Goal: Task Accomplishment & Management: Manage account settings

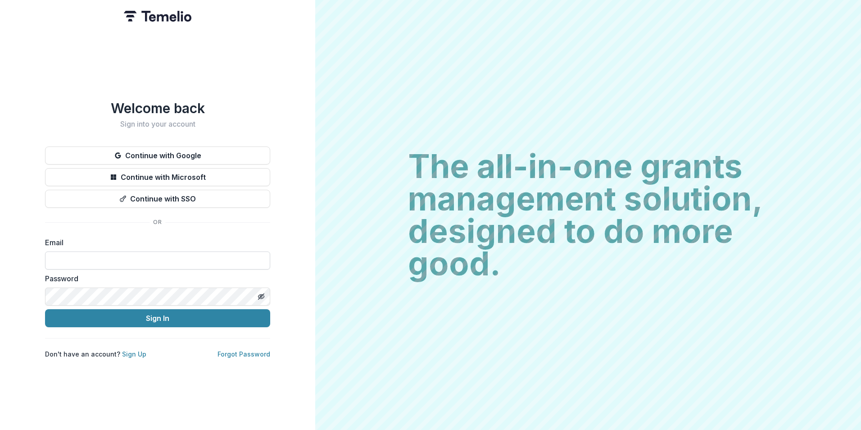
click at [87, 251] on input at bounding box center [157, 260] width 225 height 18
type input "**********"
click at [45, 309] on button "Sign In" at bounding box center [157, 318] width 225 height 18
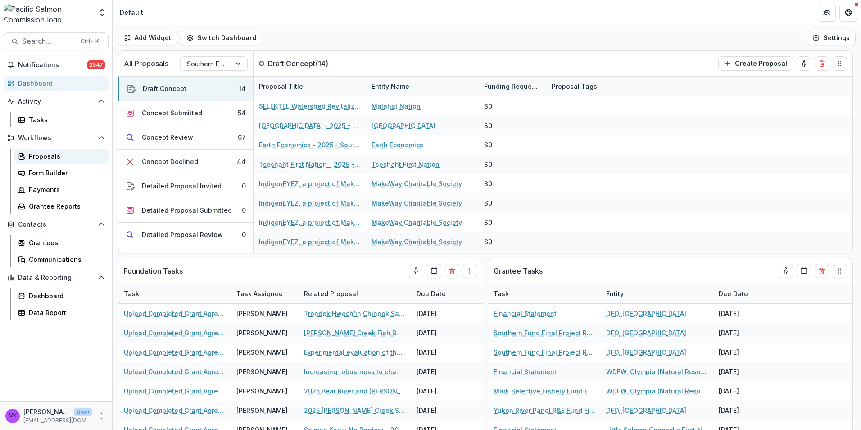
drag, startPoint x: 48, startPoint y: 155, endPoint x: 86, endPoint y: 154, distance: 37.9
click at [48, 155] on div "Proposals" at bounding box center [65, 155] width 73 height 9
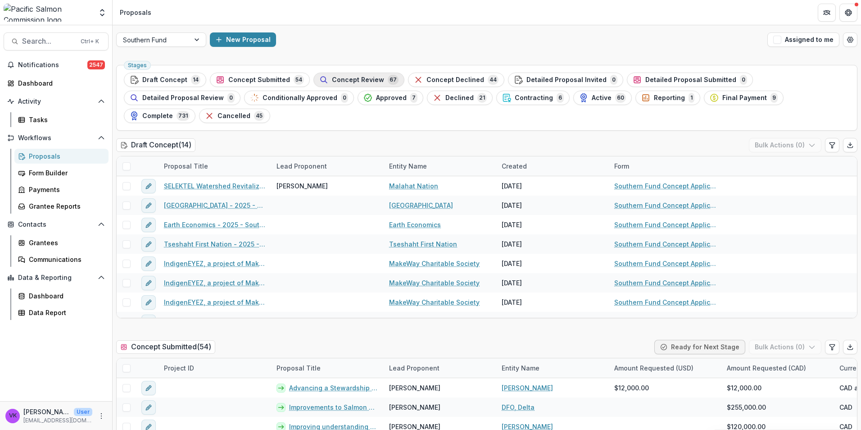
click at [364, 79] on span "Concept Review" at bounding box center [358, 80] width 52 height 8
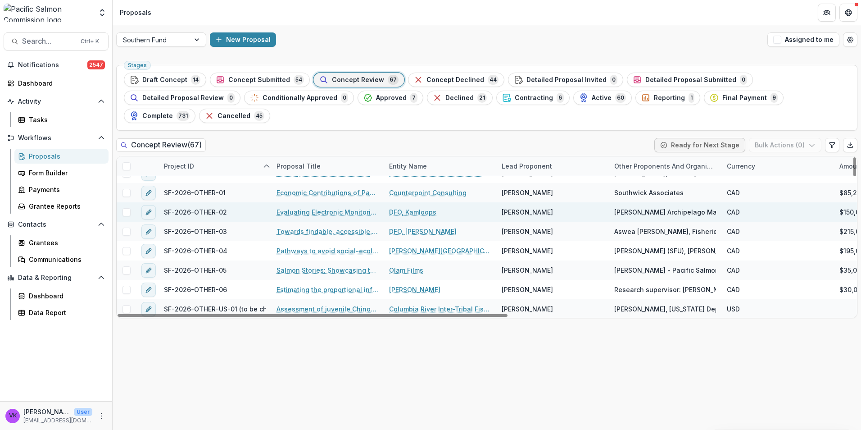
scroll to position [766, 0]
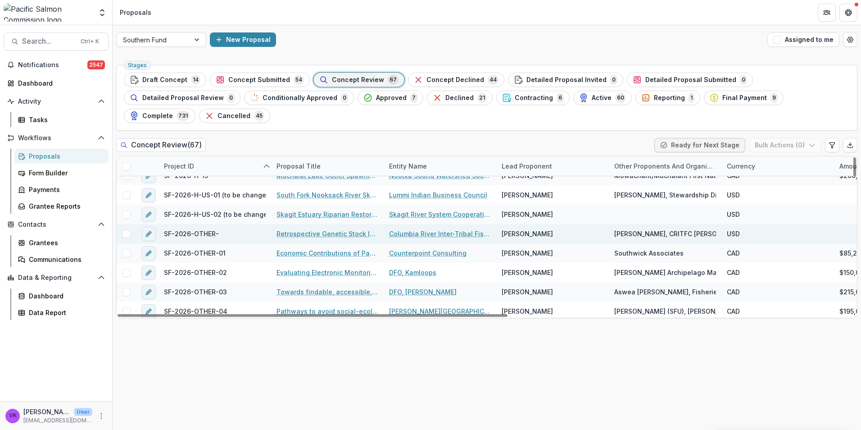
click at [314, 229] on link "Retrospective Genetic Stock Identification of Columbia River Sockeye ([DATE] – …" at bounding box center [328, 233] width 102 height 9
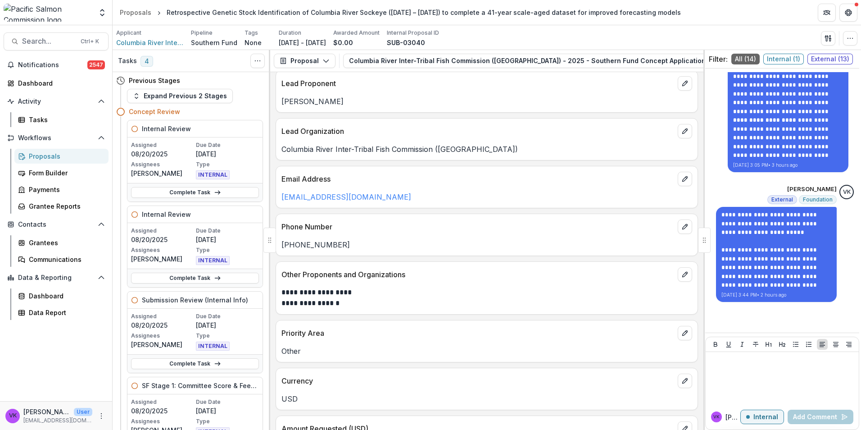
scroll to position [135, 0]
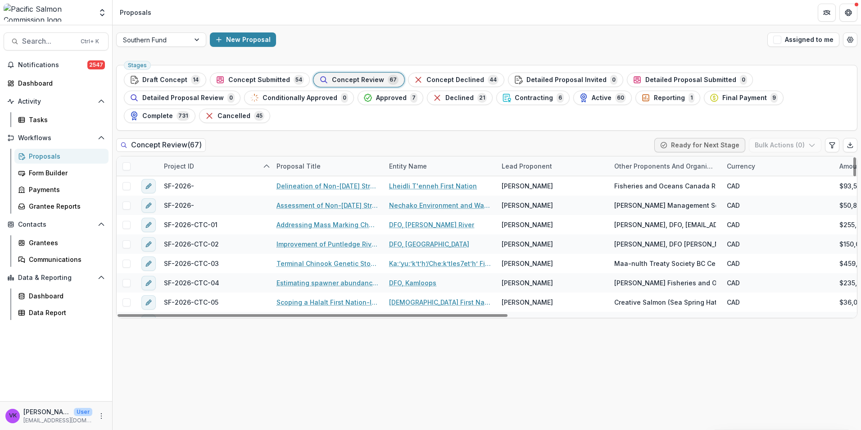
drag, startPoint x: 268, startPoint y: 79, endPoint x: 307, endPoint y: 91, distance: 41.3
click at [268, 78] on span "Concept Submitted" at bounding box center [259, 80] width 62 height 8
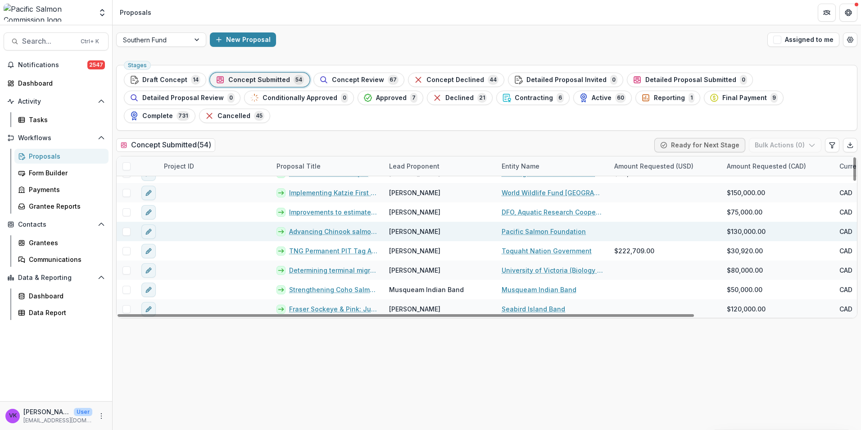
scroll to position [905, 0]
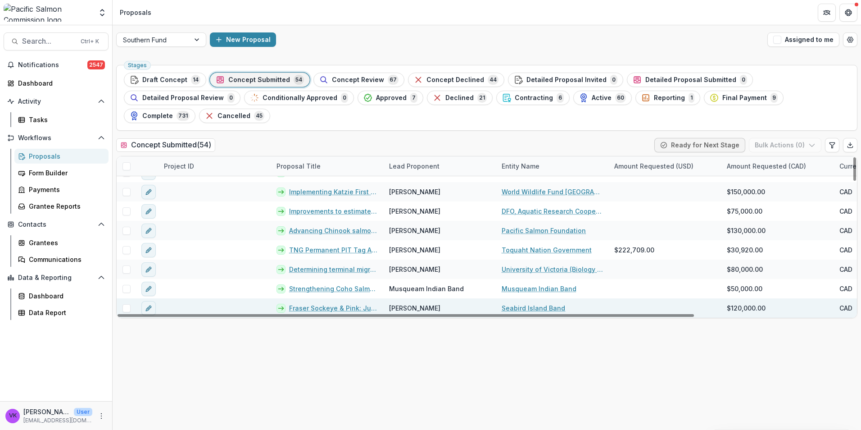
click at [356, 303] on link "Fraser Sockeye & Pink: Juvenile Monitoring and Habitat Restoration in [PERSON_N…" at bounding box center [333, 307] width 89 height 9
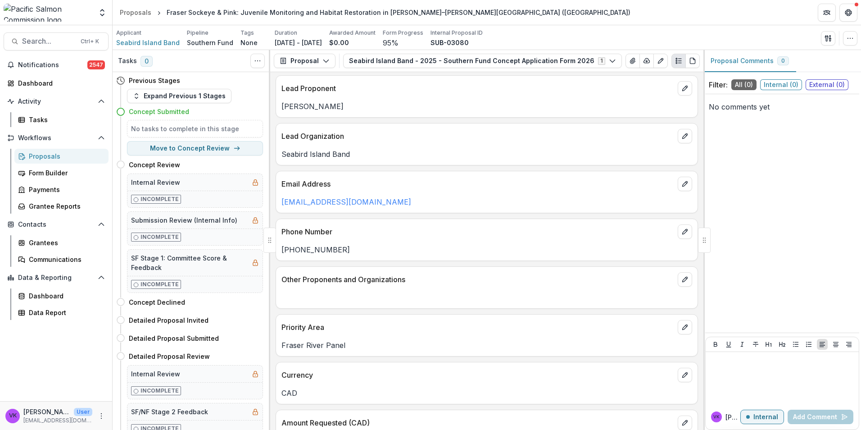
scroll to position [45, 0]
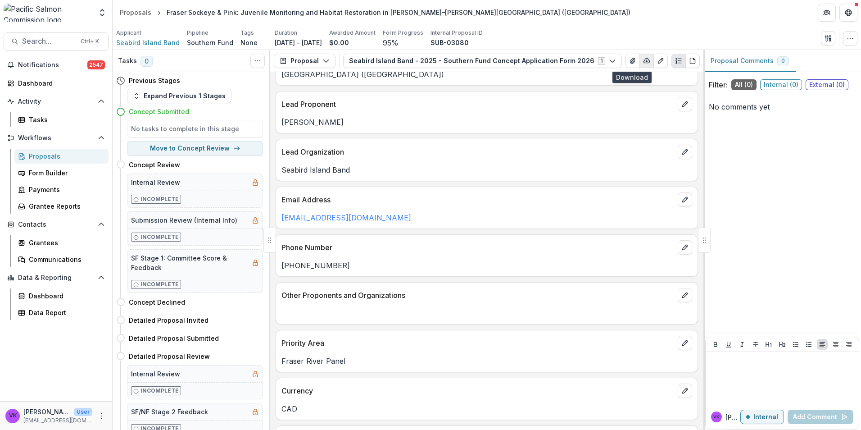
click at [643, 61] on icon "button" at bounding box center [646, 60] width 7 height 7
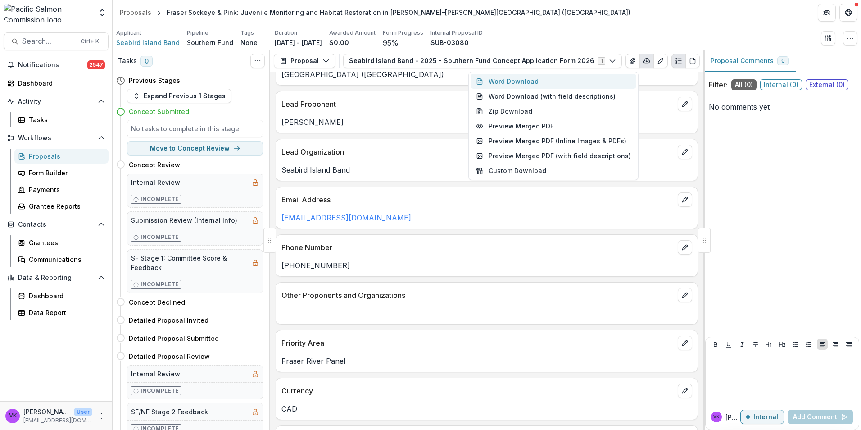
click at [522, 79] on button "Word Download" at bounding box center [554, 81] width 166 height 15
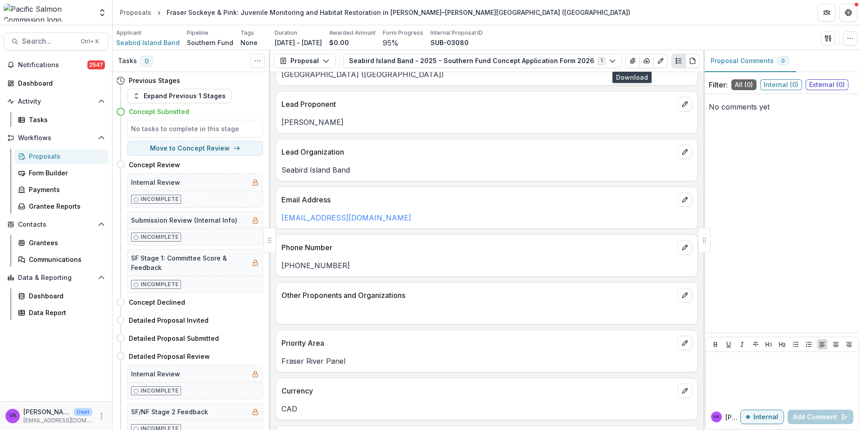
click at [506, 235] on div "Phone Number" at bounding box center [487, 245] width 422 height 20
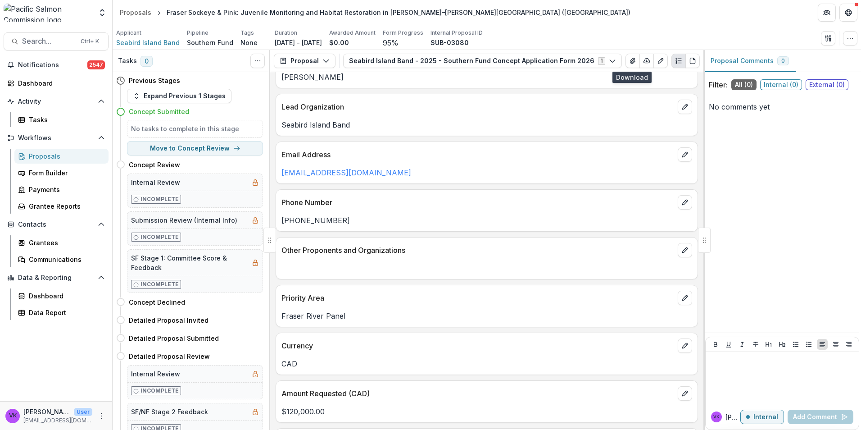
scroll to position [0, 0]
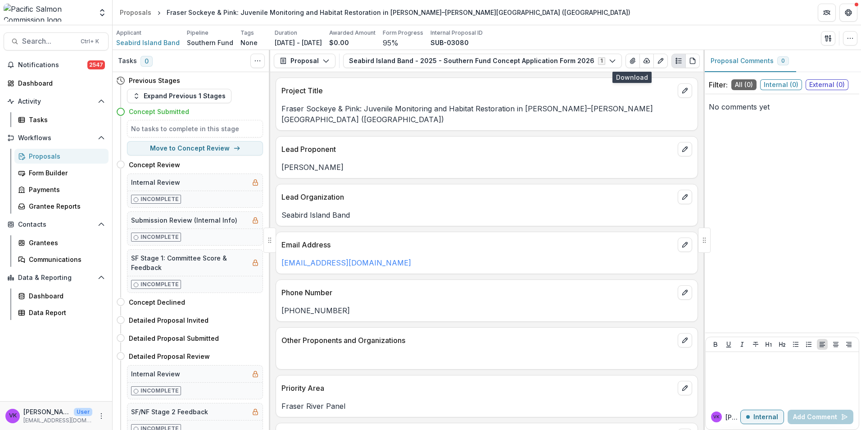
click at [617, 11] on header "Proposals Fraser Sockeye & Pink: Juvenile Monitoring and Habitat Restoration in…" at bounding box center [487, 12] width 749 height 25
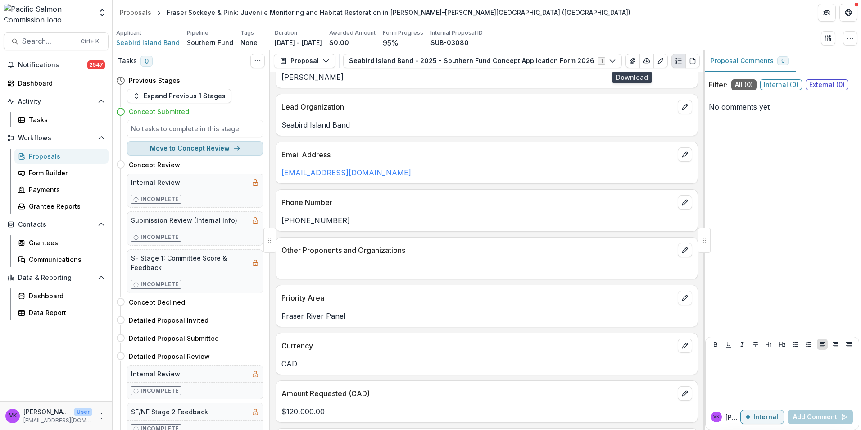
click at [203, 147] on button "Move to Concept Review" at bounding box center [195, 148] width 136 height 14
select select "**********"
type input "**********"
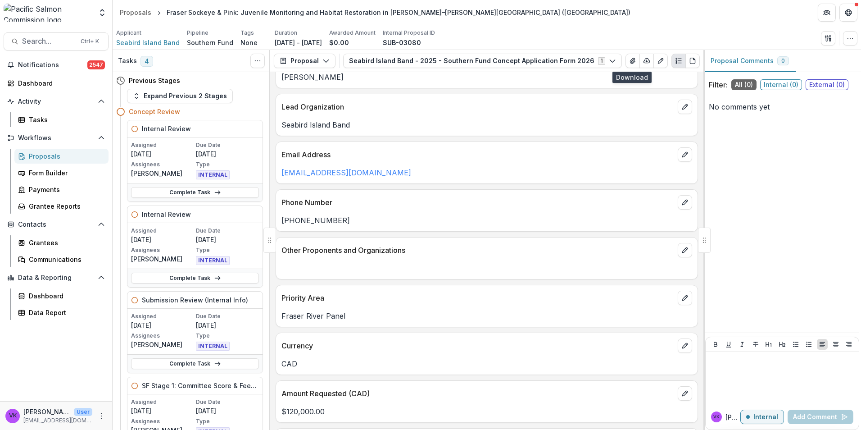
drag, startPoint x: 44, startPoint y: 157, endPoint x: 52, endPoint y: 156, distance: 8.1
click at [44, 156] on div "Proposals" at bounding box center [65, 155] width 73 height 9
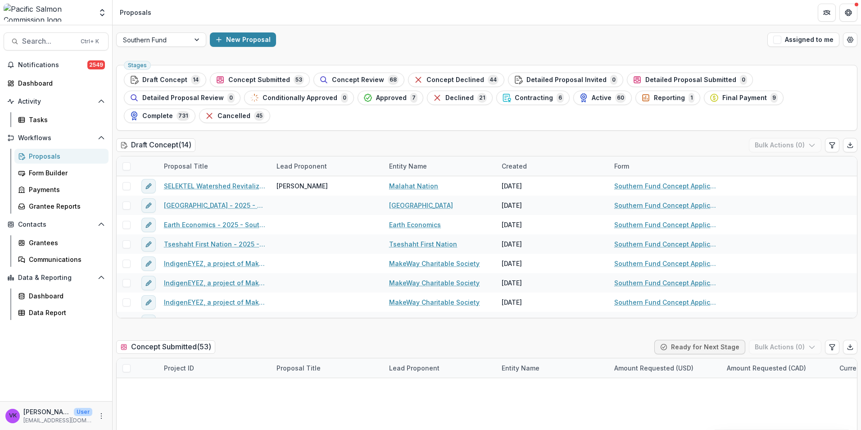
drag, startPoint x: 371, startPoint y: 79, endPoint x: 564, endPoint y: 155, distance: 207.3
click at [371, 79] on span "Concept Review" at bounding box center [358, 80] width 52 height 8
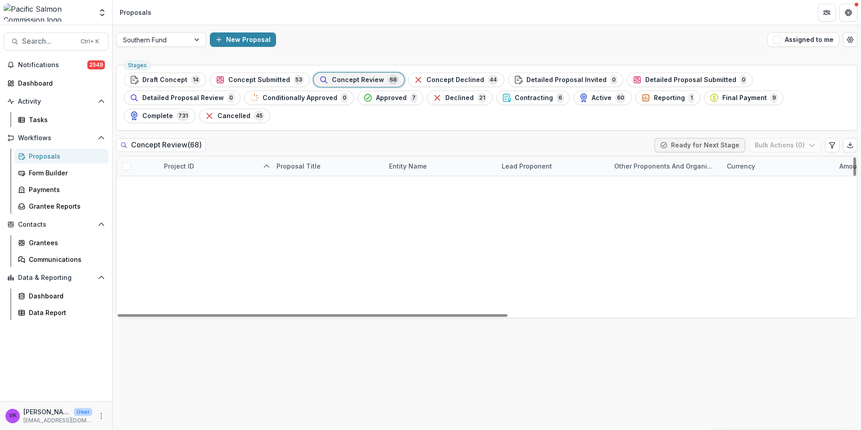
click at [143, 179] on button "edit" at bounding box center [148, 186] width 14 height 14
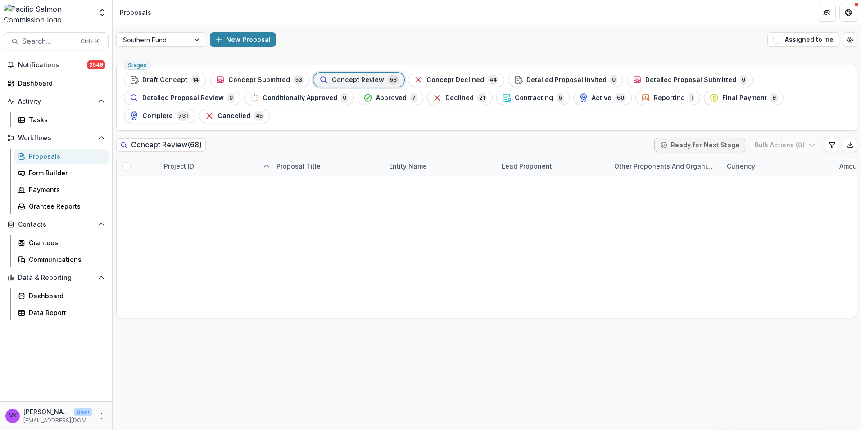
scroll to position [524, 0]
type input "****"
drag, startPoint x: 356, startPoint y: 205, endPoint x: 364, endPoint y: 209, distance: 9.3
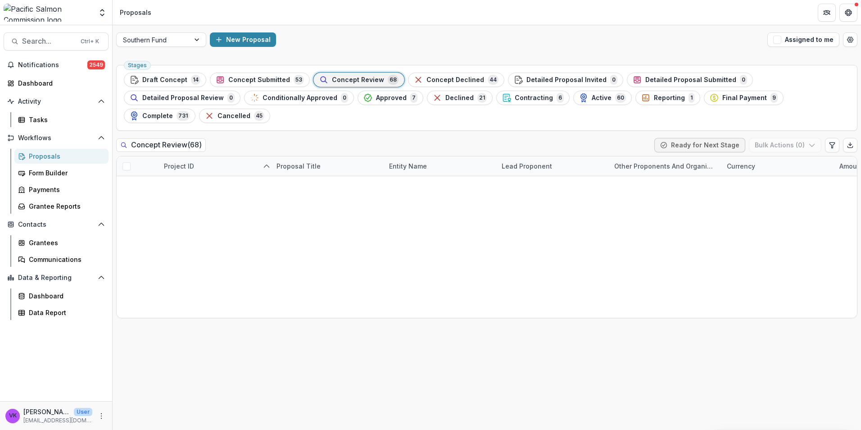
type input "**********"
drag, startPoint x: 577, startPoint y: 387, endPoint x: 639, endPoint y: 397, distance: 63.5
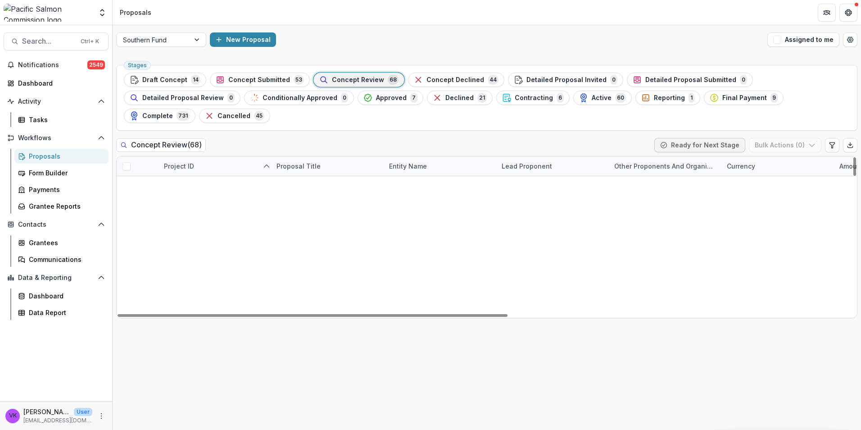
scroll to position [811, 0]
drag, startPoint x: 301, startPoint y: 188, endPoint x: 316, endPoint y: 193, distance: 15.8
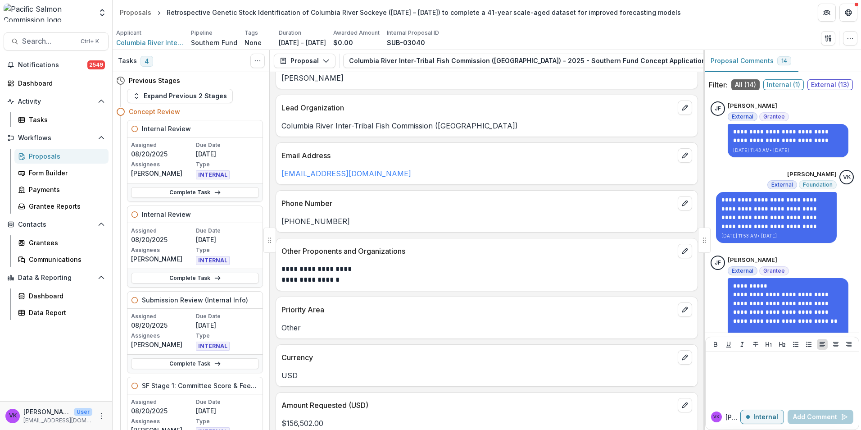
scroll to position [180, 0]
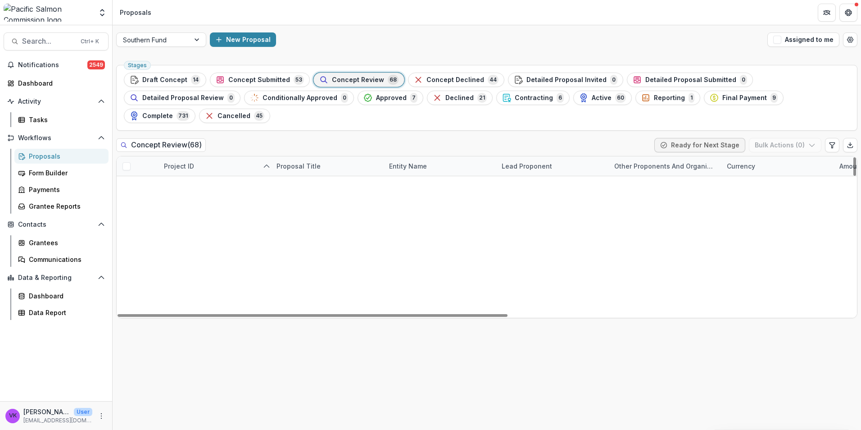
scroll to position [811, 0]
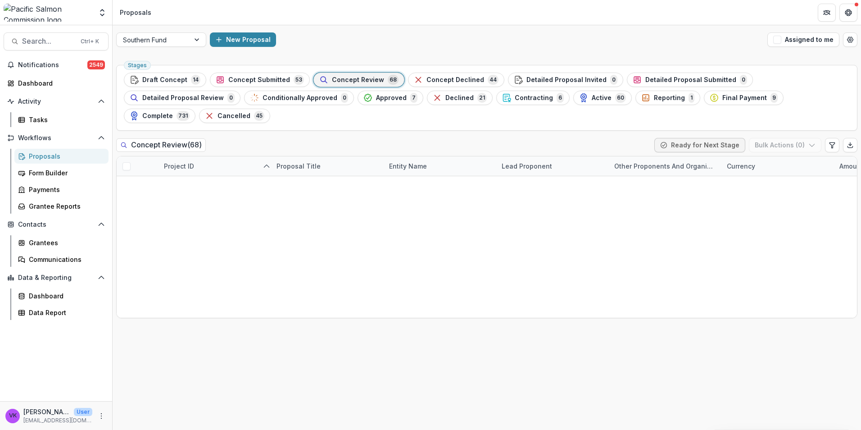
scroll to position [405, 0]
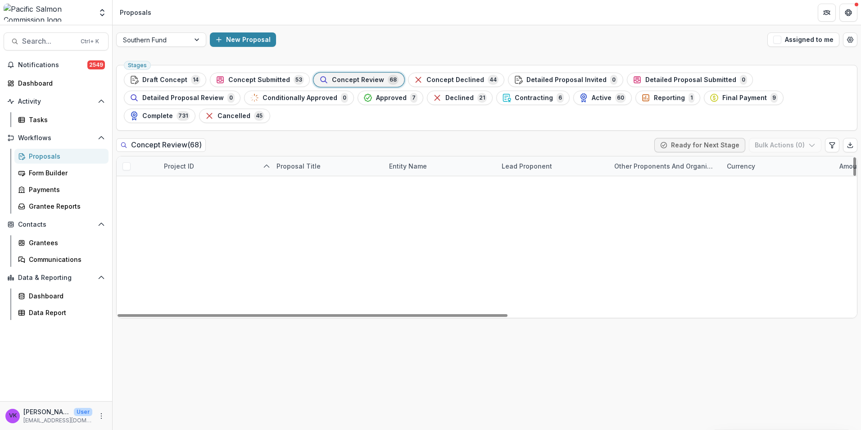
scroll to position [225, 0]
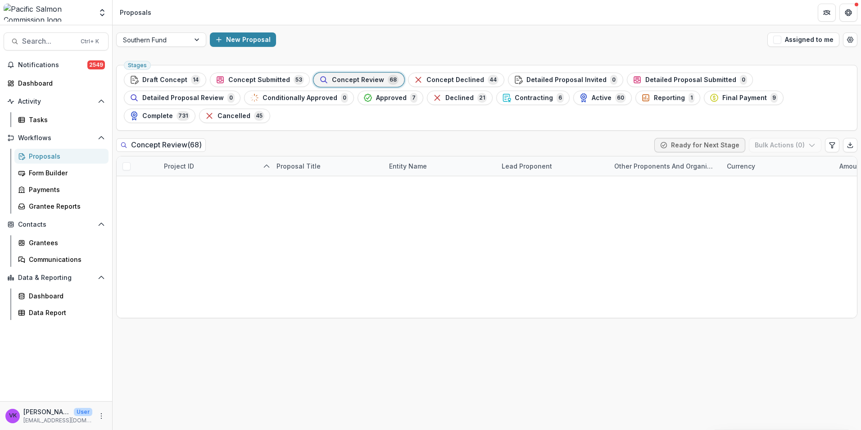
scroll to position [524, 0]
type input "**********"
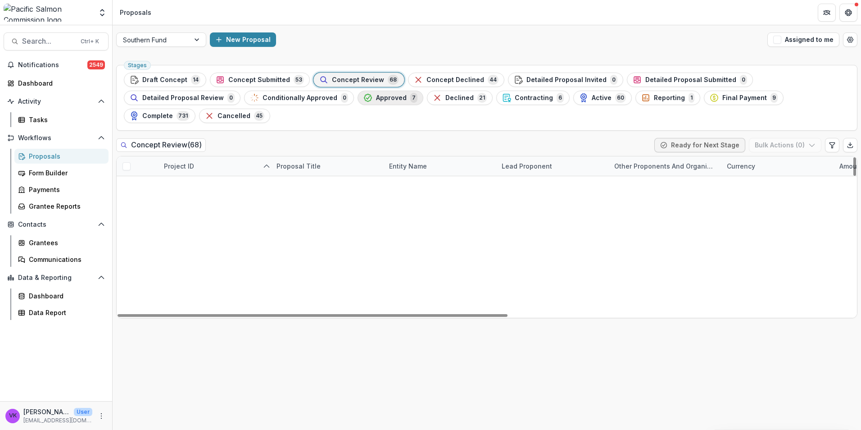
scroll to position [135, 0]
click at [278, 78] on span "Concept Submitted" at bounding box center [259, 80] width 62 height 8
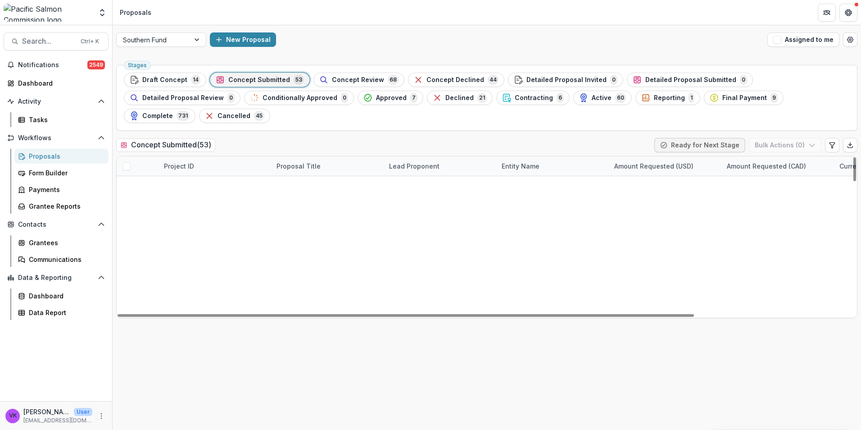
scroll to position [885, 0]
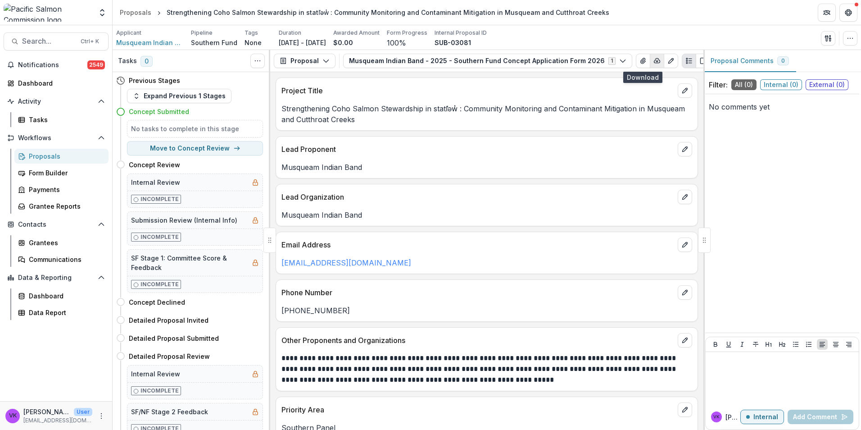
click at [654, 59] on icon "button" at bounding box center [657, 60] width 7 height 7
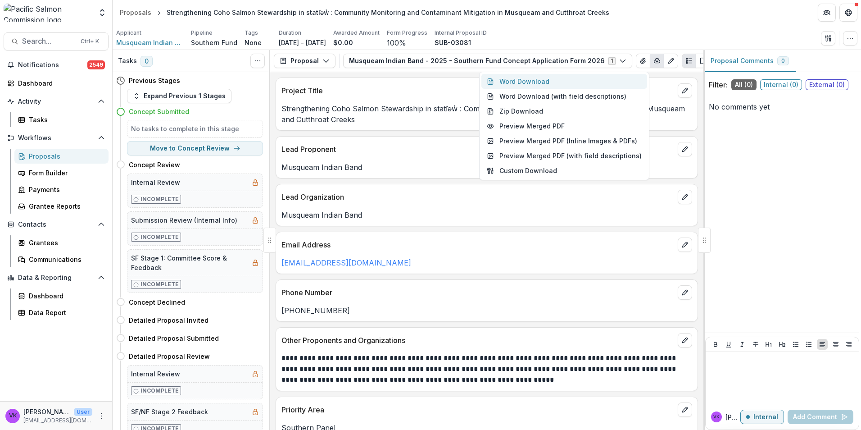
click at [541, 82] on button "Word Download" at bounding box center [565, 81] width 166 height 15
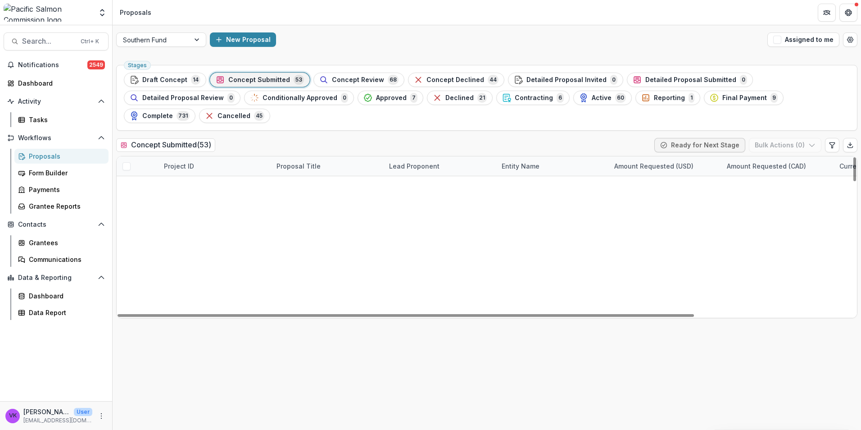
scroll to position [885, 0]
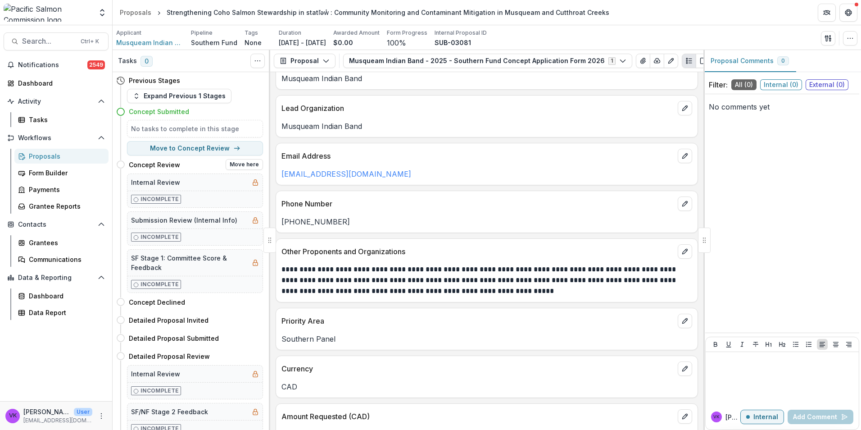
scroll to position [45, 0]
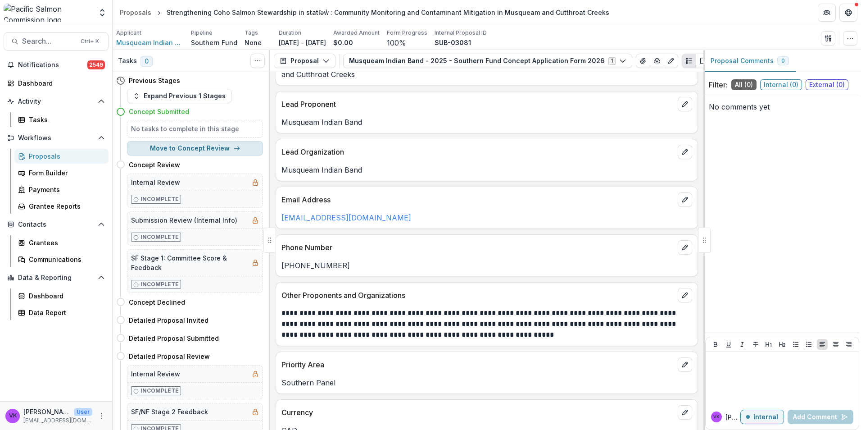
click at [215, 152] on button "Move to Concept Review" at bounding box center [195, 148] width 136 height 14
select select "**********"
type input "**********"
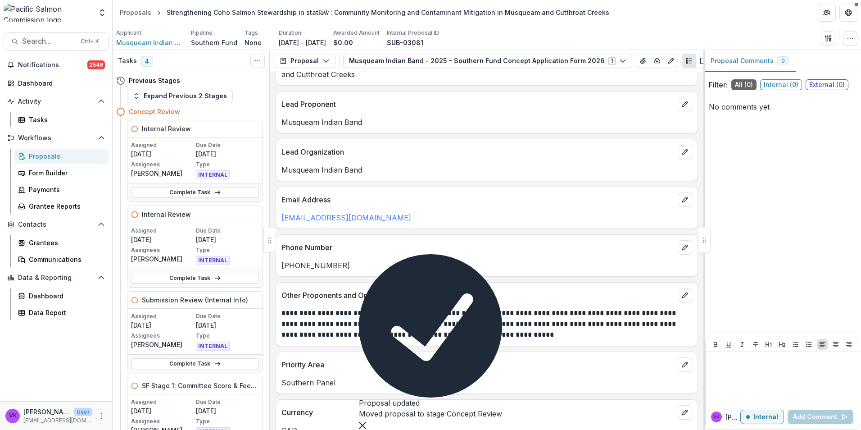
click at [142, 14] on div "Proposals" at bounding box center [136, 12] width 32 height 9
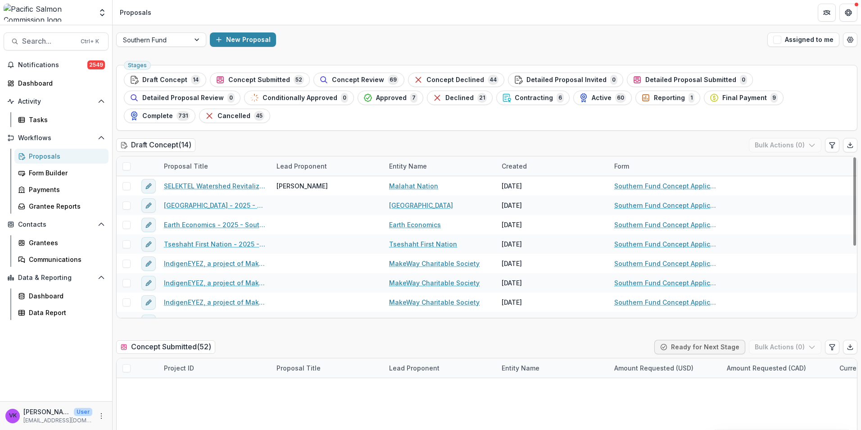
click at [366, 75] on div "Concept Review 69" at bounding box center [358, 80] width 79 height 10
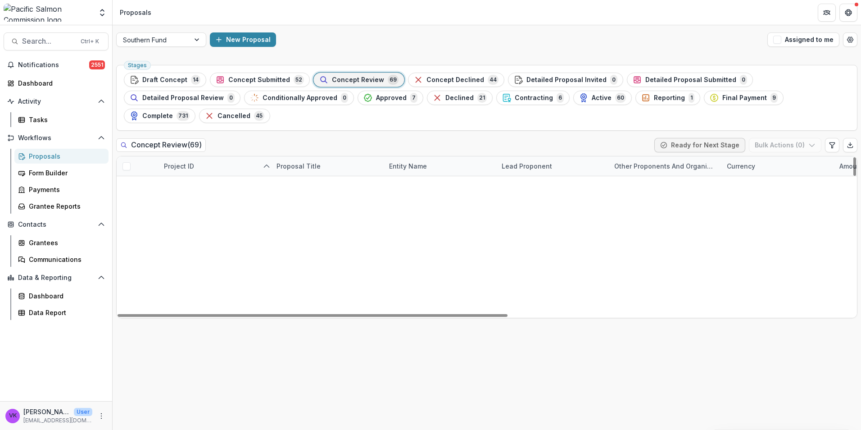
click at [146, 182] on icon "edit" at bounding box center [148, 185] width 7 height 7
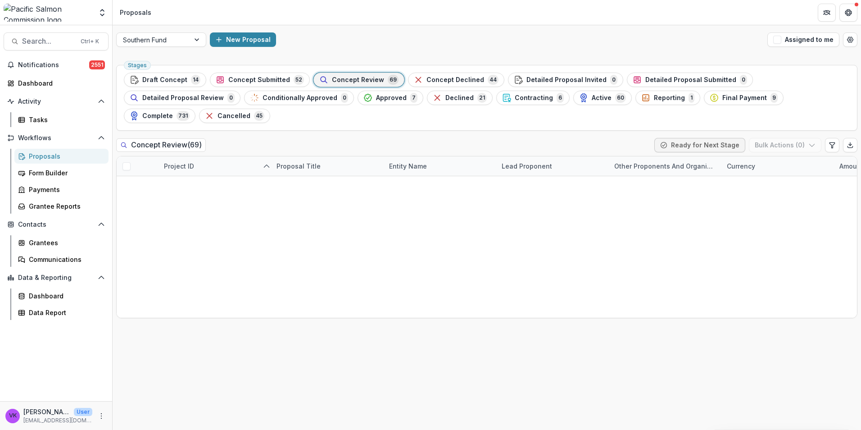
scroll to position [524, 0]
drag, startPoint x: 302, startPoint y: 241, endPoint x: 313, endPoint y: 249, distance: 12.9
type input "****"
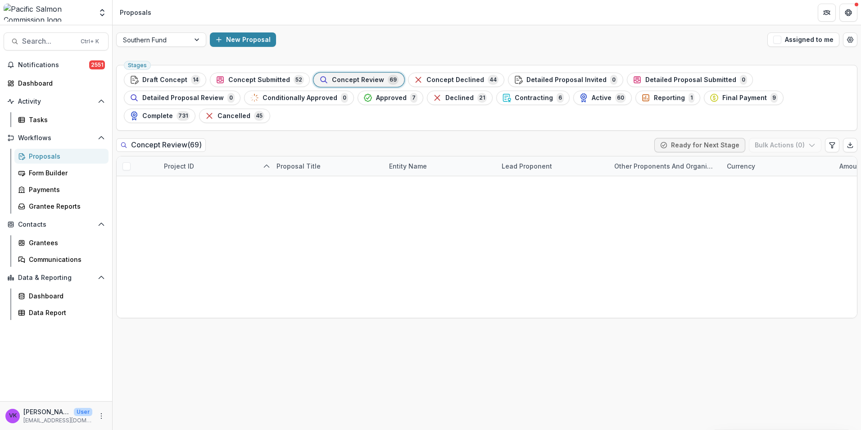
type input "**********"
drag, startPoint x: 580, startPoint y: 387, endPoint x: 634, endPoint y: 389, distance: 54.6
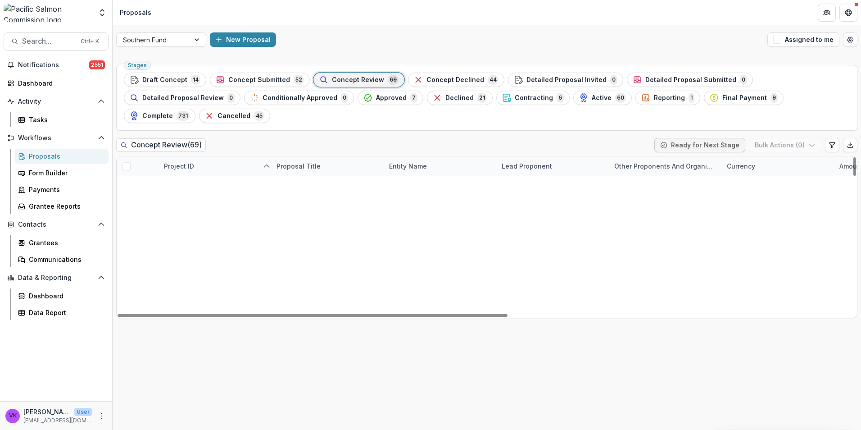
scroll to position [970, 0]
drag, startPoint x: 191, startPoint y: 208, endPoint x: 146, endPoint y: 205, distance: 45.2
type input "*******"
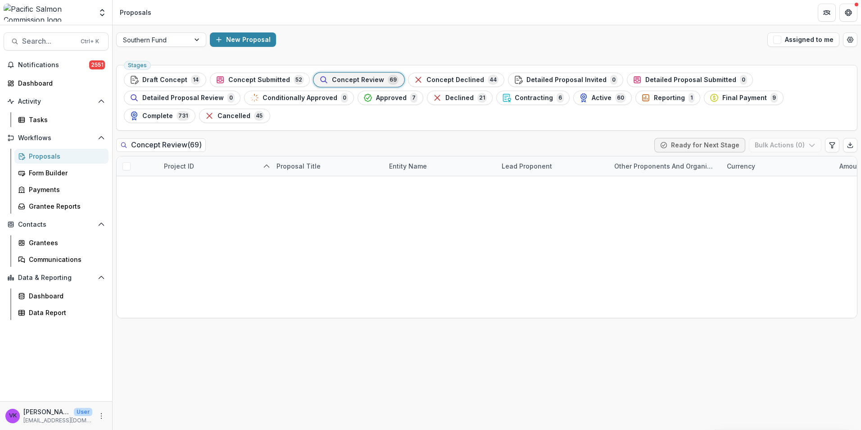
scroll to position [496, 0]
type input "**********"
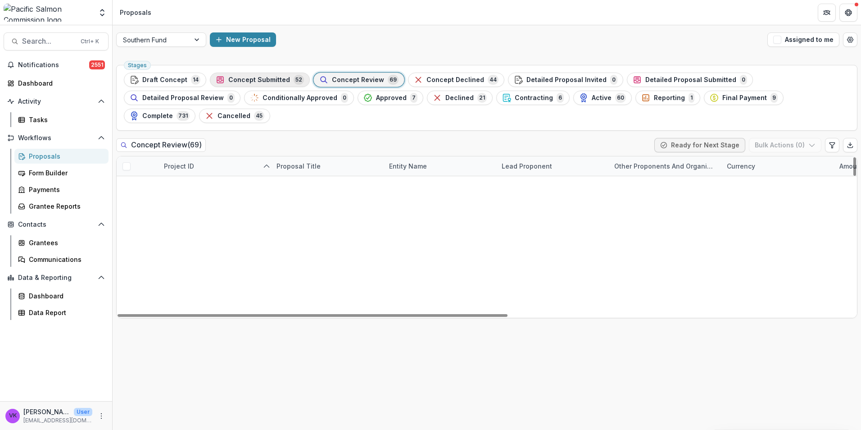
scroll to position [741, 0]
click at [267, 76] on span "Concept Submitted" at bounding box center [259, 80] width 62 height 8
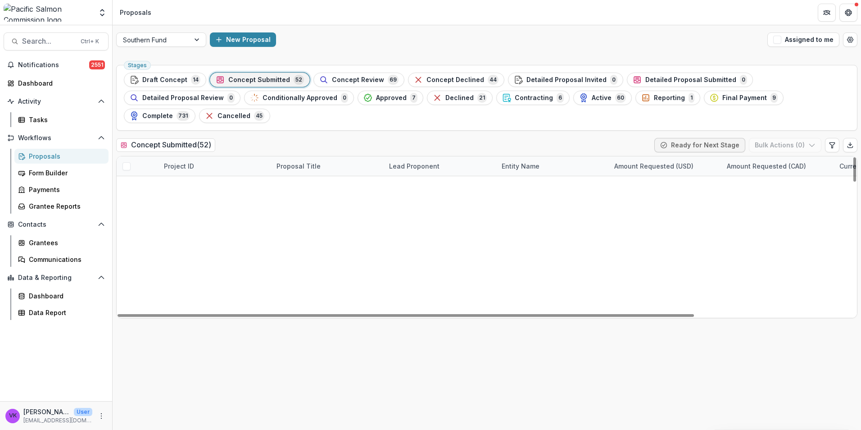
scroll to position [866, 0]
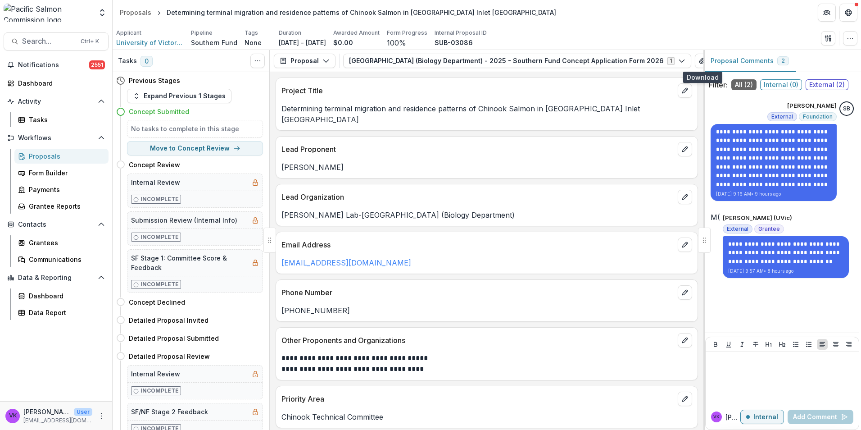
drag, startPoint x: 702, startPoint y: 62, endPoint x: 784, endPoint y: 91, distance: 87.2
click at [715, 62] on polyline "button" at bounding box center [716, 61] width 2 height 1
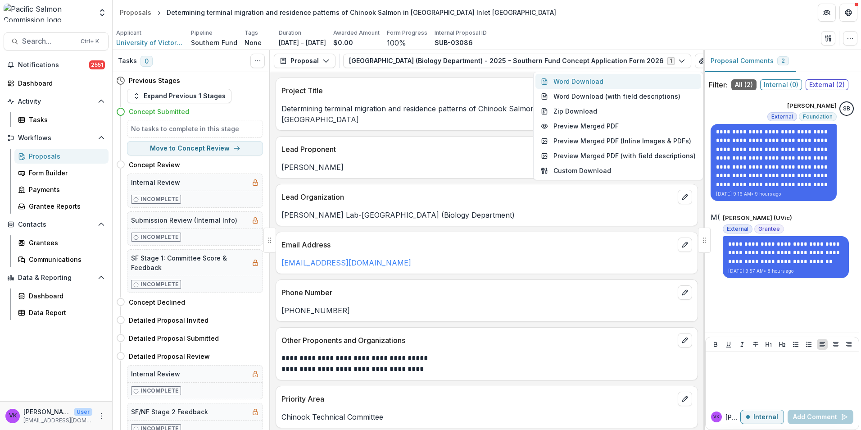
click at [581, 81] on button "Word Download" at bounding box center [619, 81] width 166 height 15
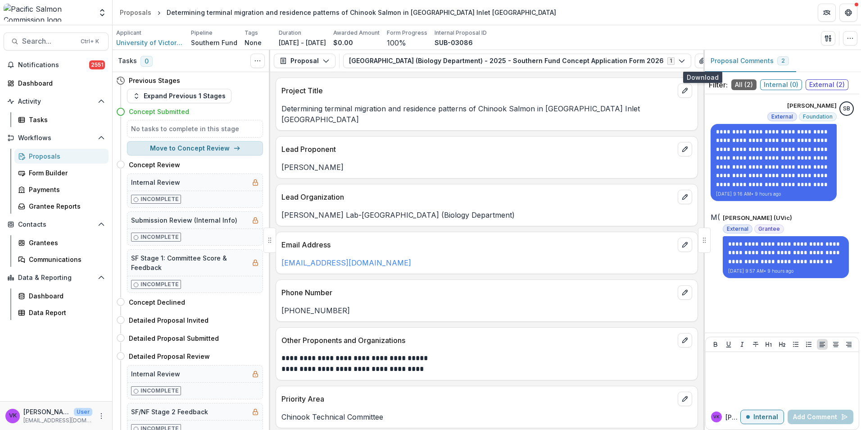
click at [190, 149] on button "Move to Concept Review" at bounding box center [195, 148] width 136 height 14
select select "**********"
drag, startPoint x: 561, startPoint y: 325, endPoint x: 616, endPoint y: 336, distance: 56.1
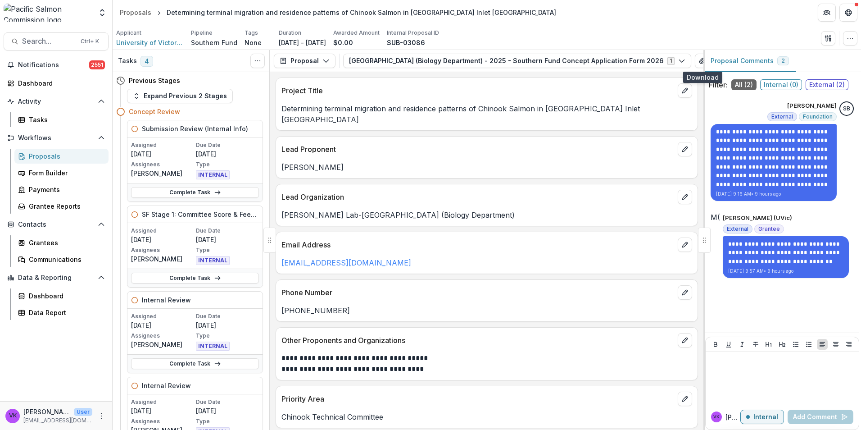
click at [46, 157] on div "Proposals" at bounding box center [65, 155] width 73 height 9
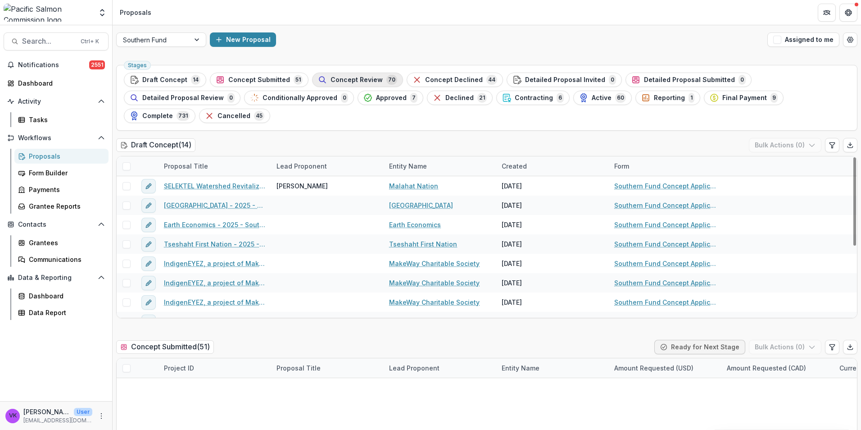
click at [365, 81] on span "Concept Review" at bounding box center [357, 80] width 52 height 8
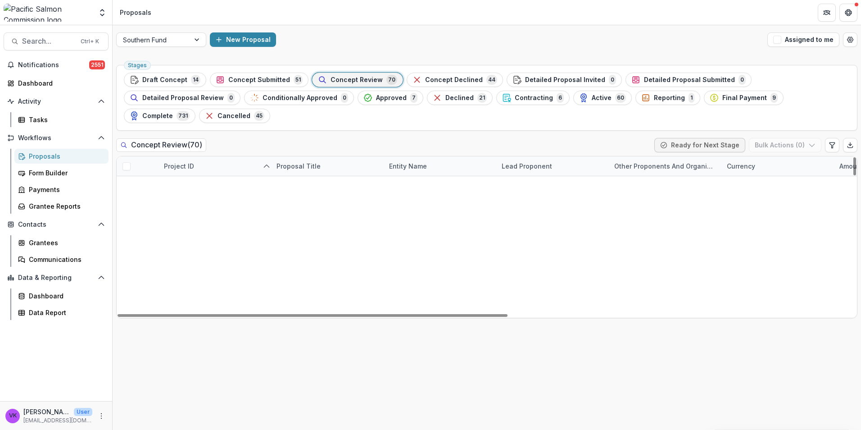
click at [149, 179] on button "edit" at bounding box center [148, 186] width 14 height 14
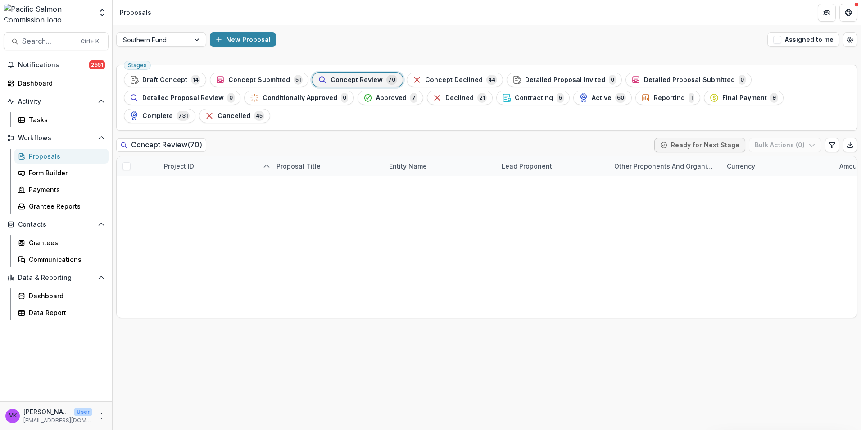
scroll to position [514, 0]
type input "****"
type input "**********"
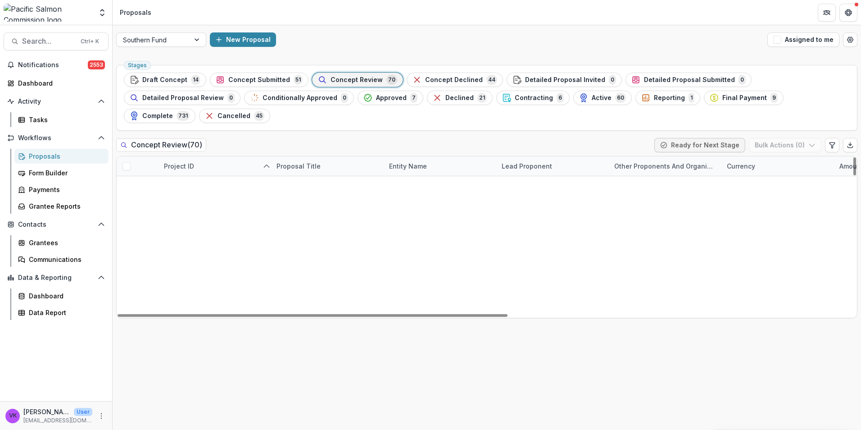
scroll to position [0, 0]
click at [151, 221] on icon "edit" at bounding box center [148, 224] width 7 height 7
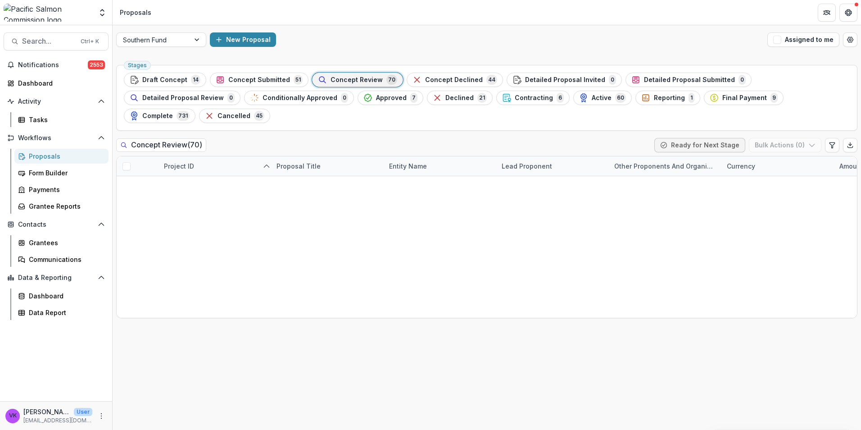
scroll to position [514, 0]
type input "**********"
drag, startPoint x: 574, startPoint y: 385, endPoint x: 598, endPoint y: 388, distance: 24.1
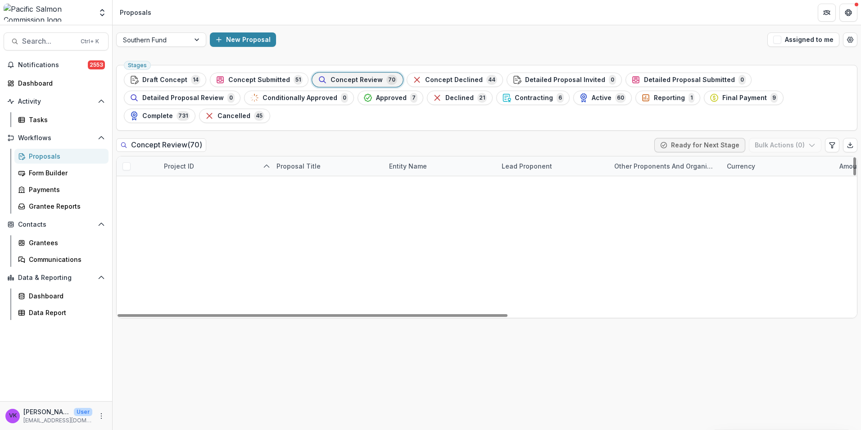
scroll to position [225, 0]
drag, startPoint x: 265, startPoint y: 80, endPoint x: 295, endPoint y: 97, distance: 33.7
click at [265, 81] on span "Concept Submitted" at bounding box center [259, 80] width 62 height 8
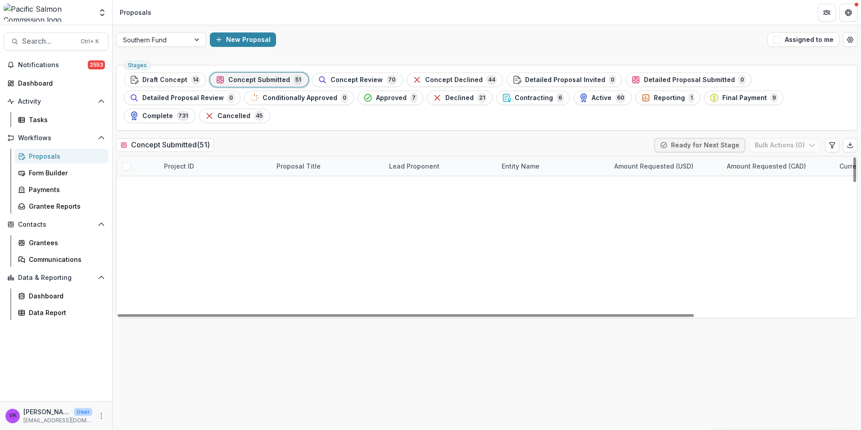
scroll to position [847, 0]
